Goal: Find specific page/section: Find specific page/section

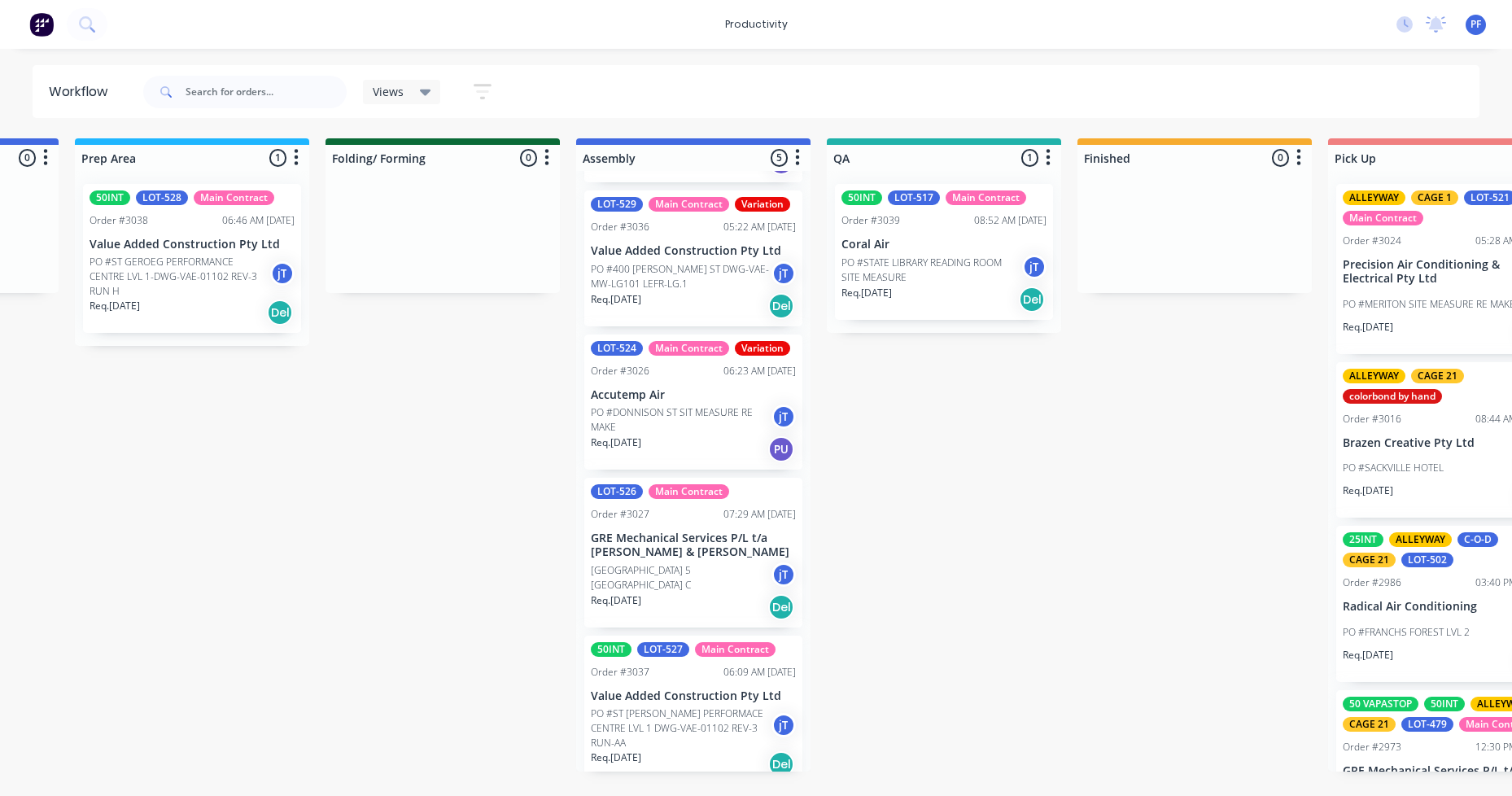
scroll to position [138, 0]
click at [663, 419] on p "PO #DONNISON ST SIT MEASURE RE MAKE" at bounding box center [682, 419] width 181 height 29
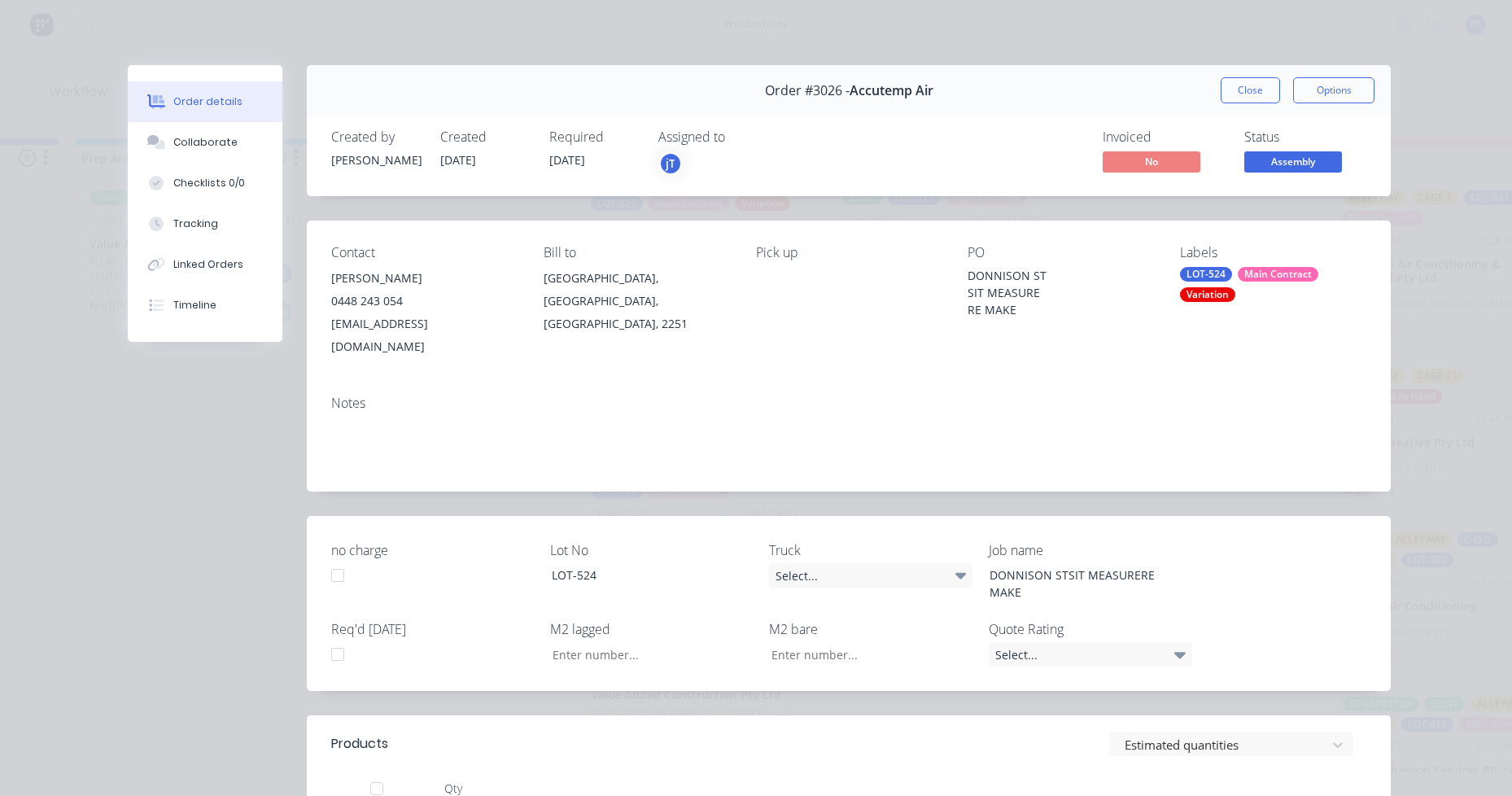
click at [1289, 294] on div "LOT-524 Main Contract Variation" at bounding box center [1274, 285] width 187 height 35
click at [1323, 334] on input "text" at bounding box center [1309, 338] width 170 height 32
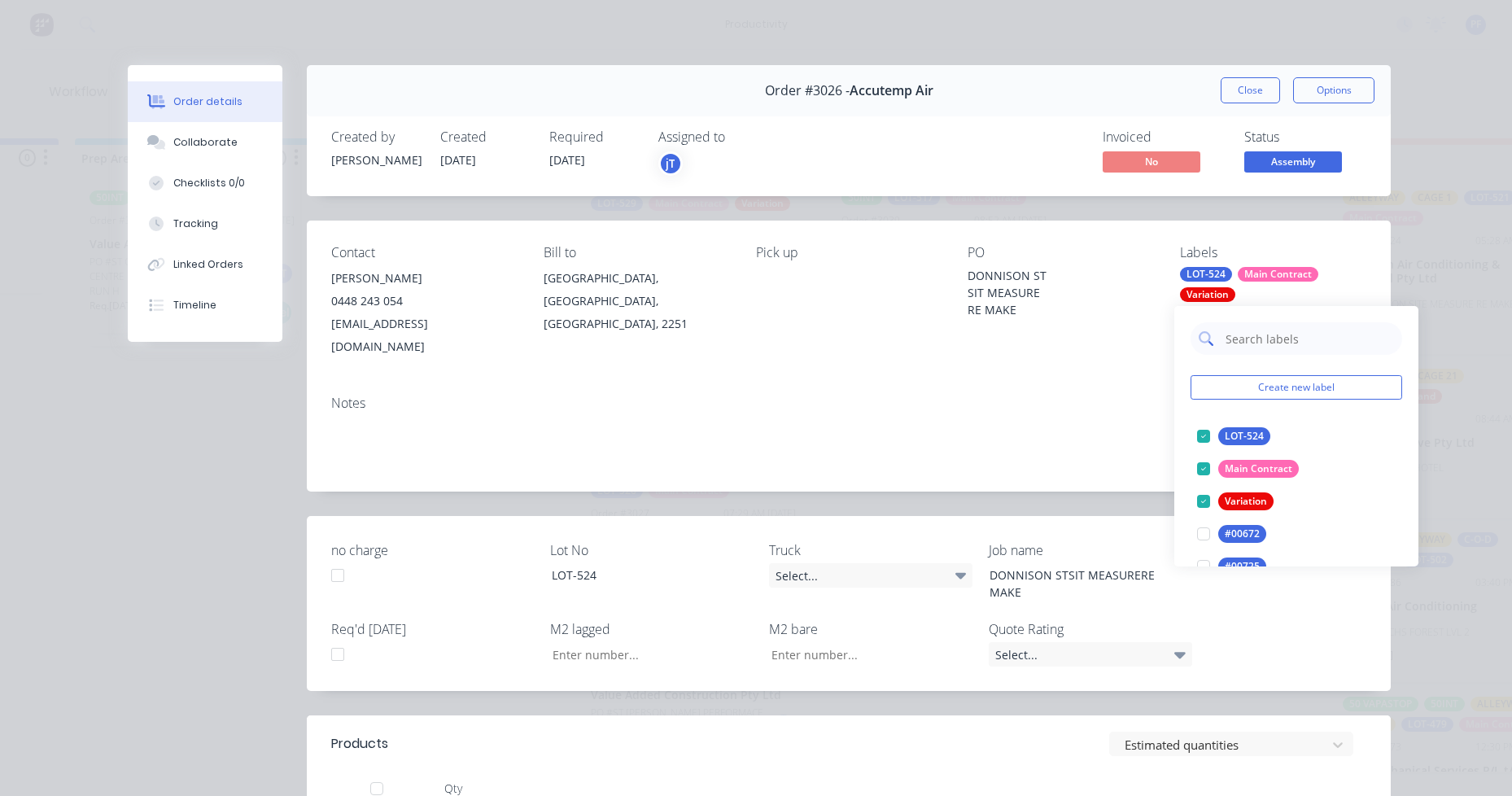
click at [1323, 334] on input "text" at bounding box center [1309, 338] width 170 height 32
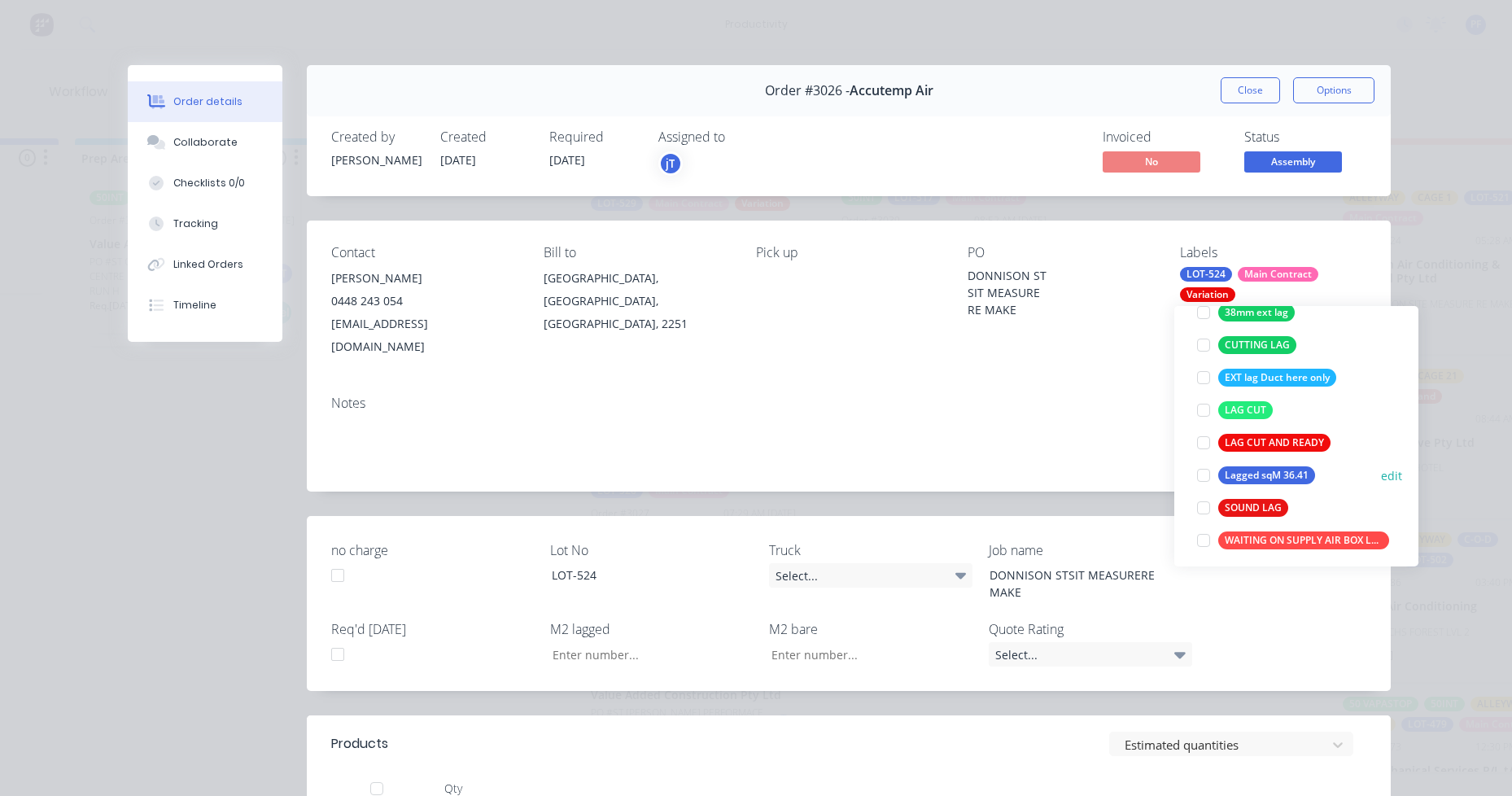
scroll to position [130, 0]
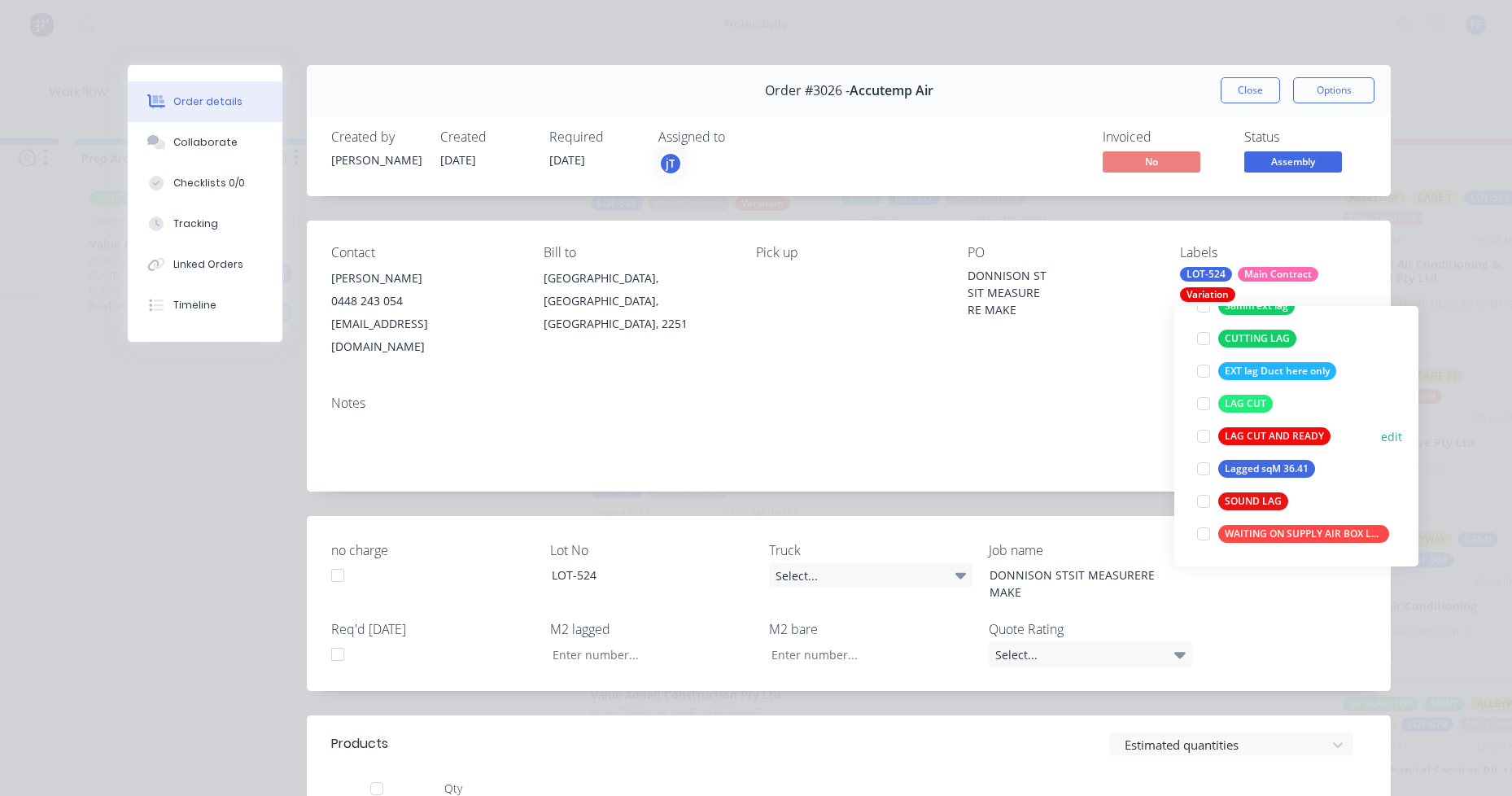
type input "lag"
click at [1234, 441] on div "LAG CUT AND READY" at bounding box center [1275, 436] width 113 height 17
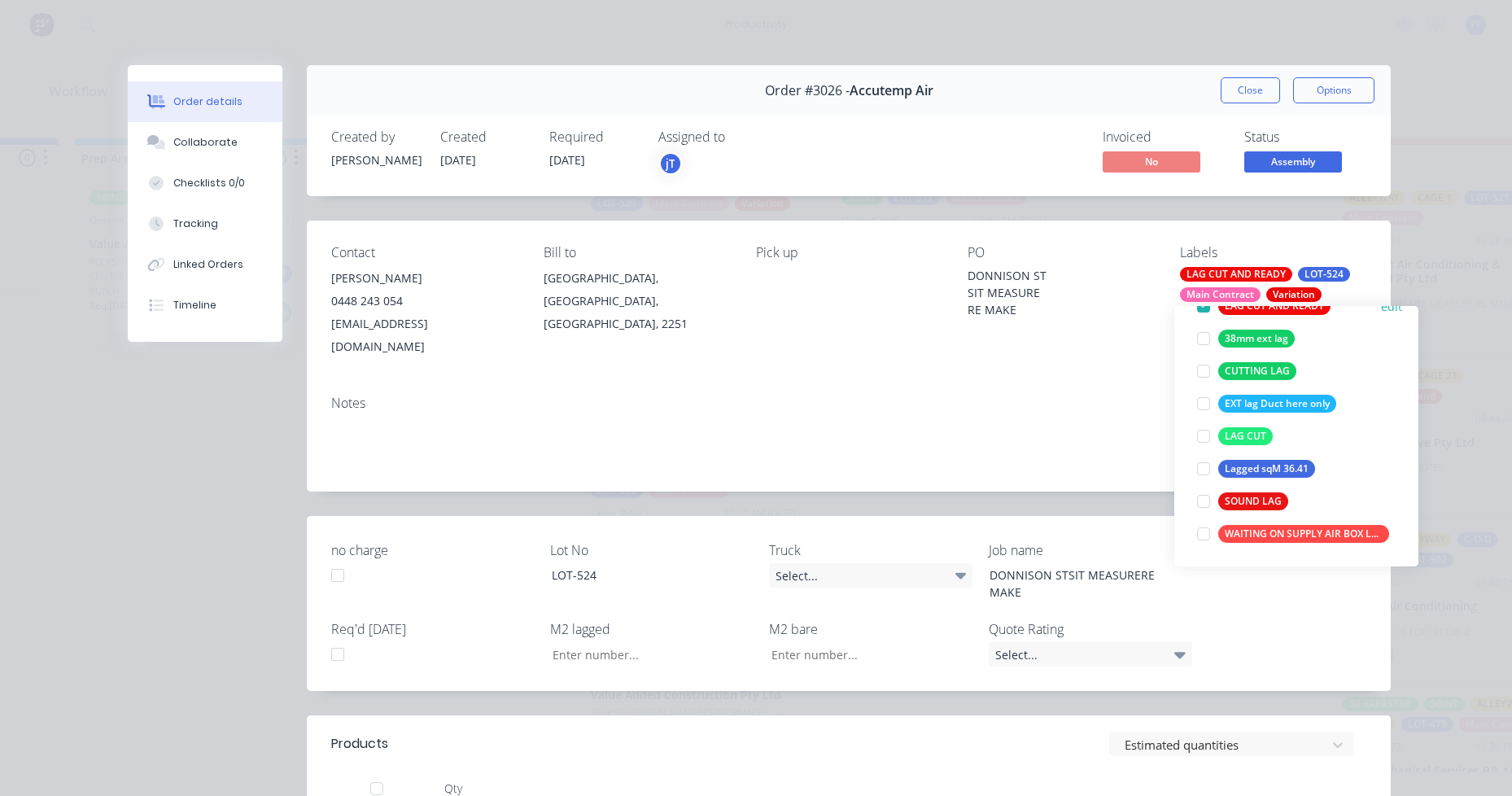
scroll to position [0, 0]
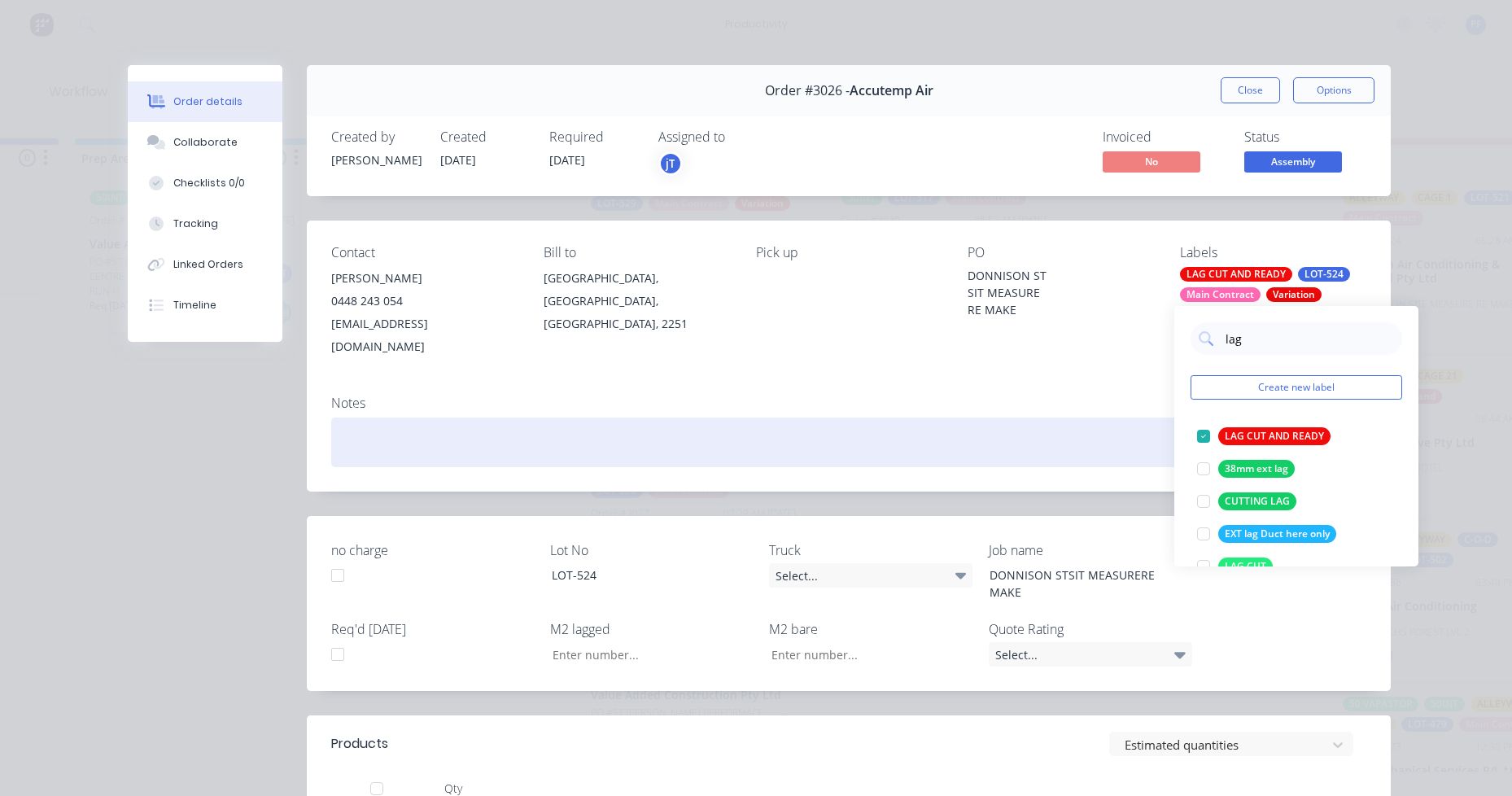
click at [1077, 389] on div "Notes" at bounding box center [849, 436] width 1084 height 109
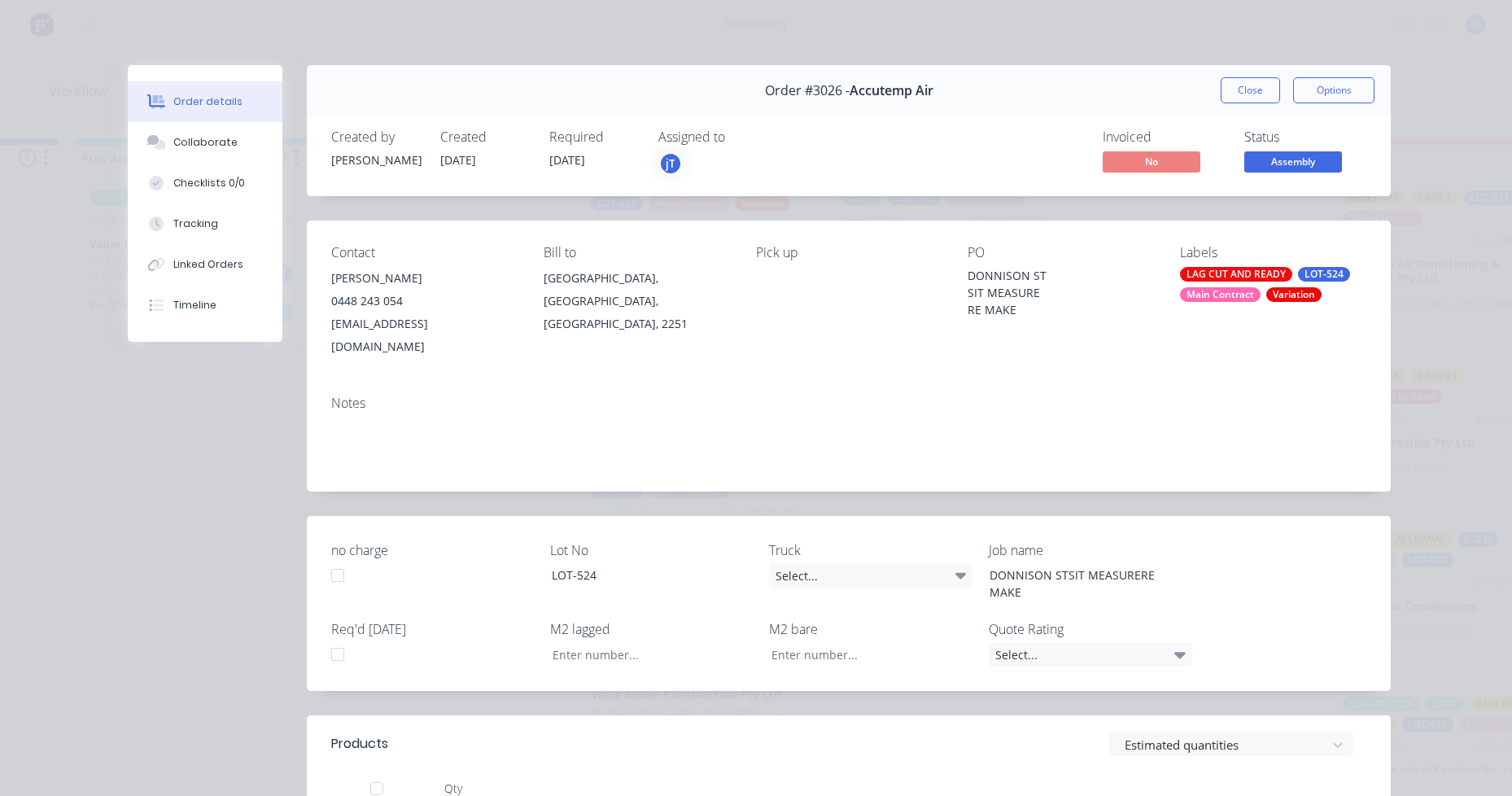
click at [1252, 92] on button "Close" at bounding box center [1250, 90] width 59 height 26
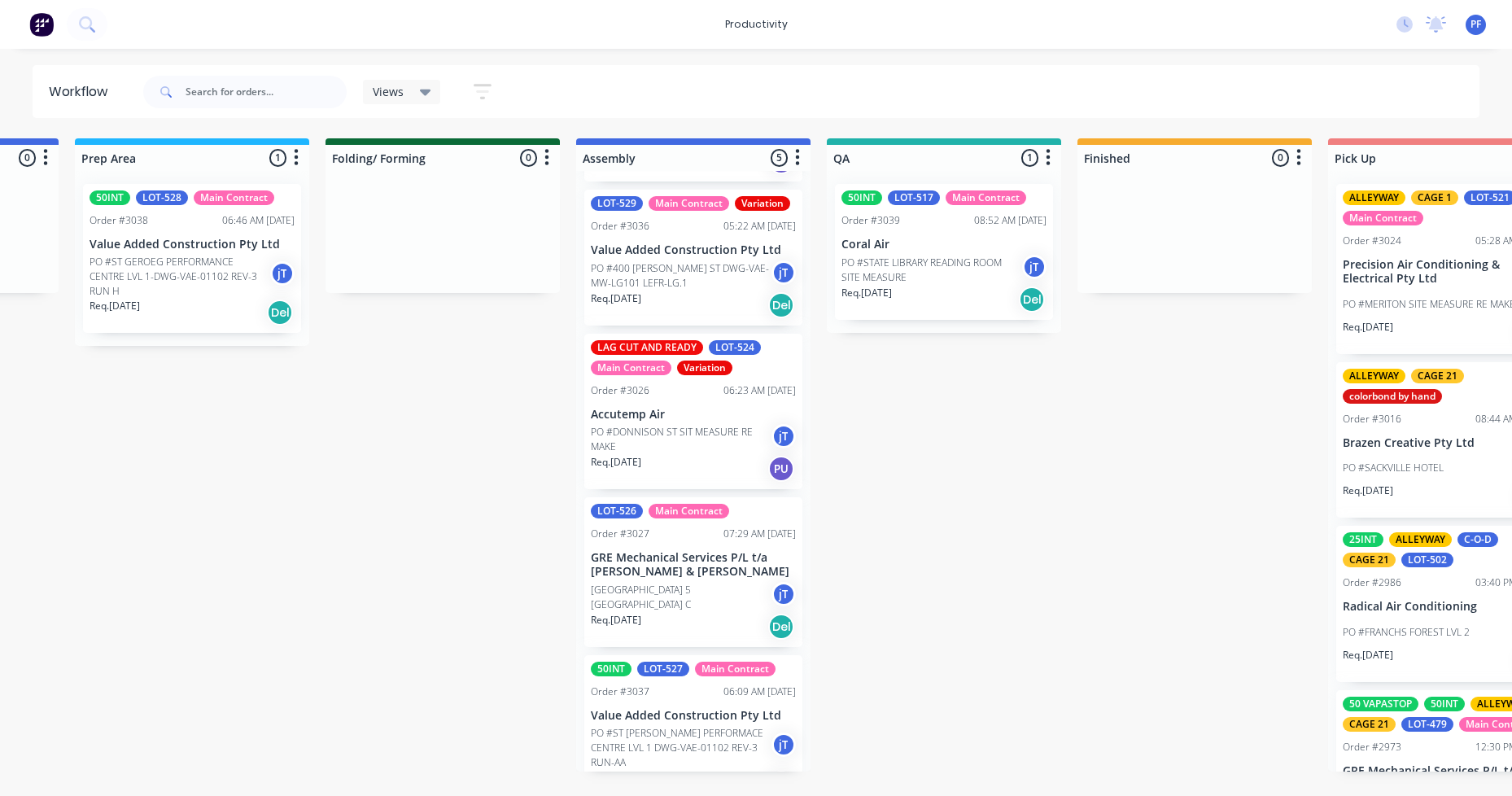
click at [670, 738] on p "PO #ST [PERSON_NAME] PERFORMACE CENTRE LVL 1 DWG-VAE-01102 REV-3 RUN-AA" at bounding box center [682, 747] width 181 height 44
